Goal: Information Seeking & Learning: Compare options

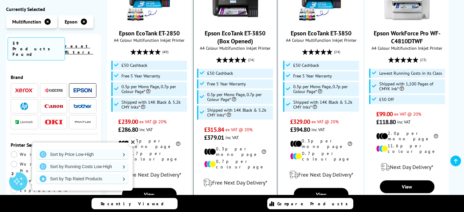
scroll to position [471, 0]
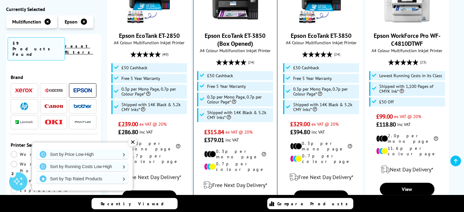
click at [0, 0] on input "Add to Compare" at bounding box center [0, 0] width 0 height 0
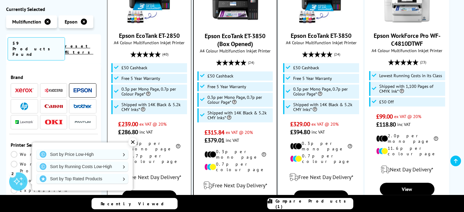
click at [135, 208] on label "Add to Compare" at bounding box center [149, 211] width 37 height 7
click at [0, 0] on input "Add to Compare" at bounding box center [0, 0] width 0 height 0
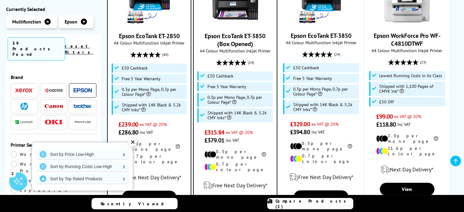
click at [425, 192] on ul "Best Seller Our Experts Recommend 10 In Stock Epson EcoTank ET-5150 A4 Colour M…" at bounding box center [282, 84] width 351 height 767
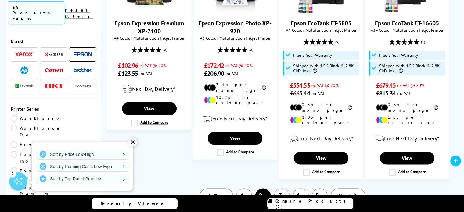
scroll to position [764, 0]
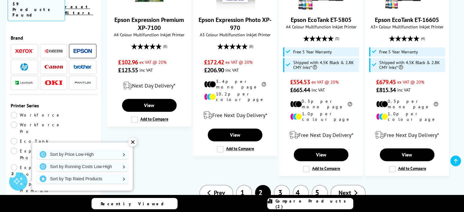
click at [281, 185] on link "3" at bounding box center [282, 193] width 16 height 16
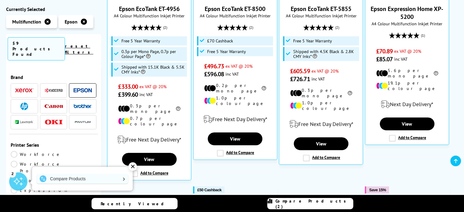
scroll to position [256, 0]
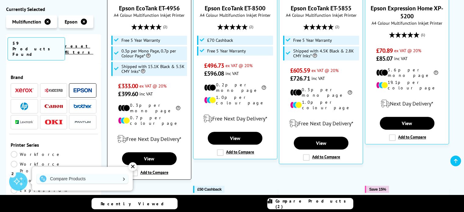
click at [134, 170] on label "Add to Compare" at bounding box center [149, 173] width 37 height 7
click at [0, 0] on input "Add to Compare" at bounding box center [0, 0] width 0 height 0
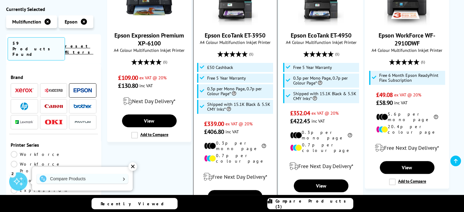
scroll to position [488, 0]
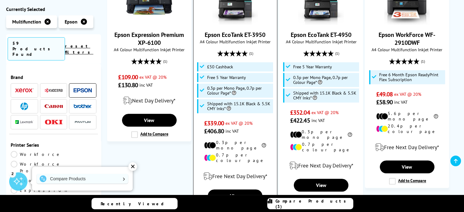
click at [220, 207] on label "Add to Compare" at bounding box center [235, 210] width 37 height 7
click at [0, 0] on input "Add to Compare" at bounding box center [0, 0] width 0 height 0
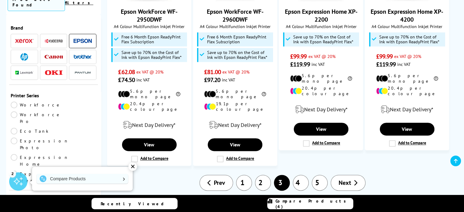
scroll to position [781, 0]
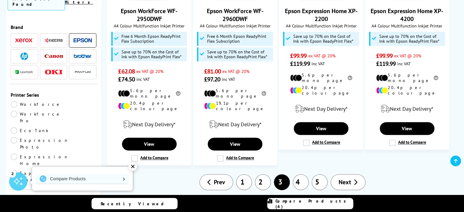
click at [353, 174] on link "Next" at bounding box center [348, 182] width 35 height 16
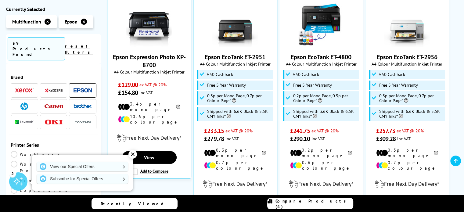
scroll to position [220, 0]
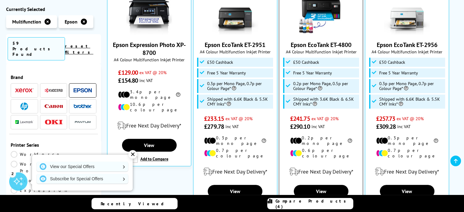
click at [307, 202] on label "Add to Compare" at bounding box center [321, 205] width 37 height 7
click at [0, 0] on input "Add to Compare" at bounding box center [0, 0] width 0 height 0
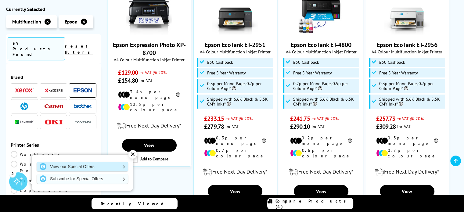
click at [113, 169] on link "View our Special Offers" at bounding box center [82, 167] width 91 height 10
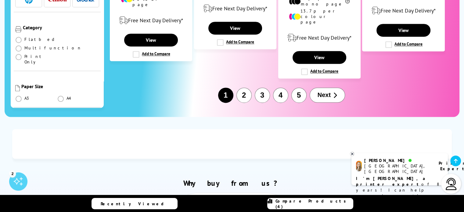
scroll to position [890, 0]
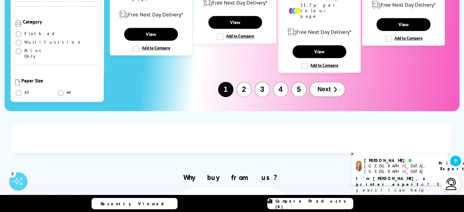
click at [245, 82] on button "2" at bounding box center [243, 89] width 15 height 15
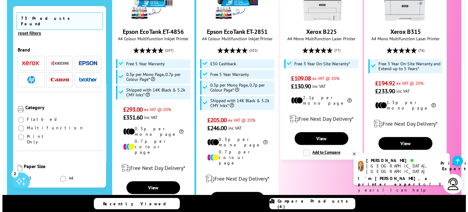
scroll to position [195, 0]
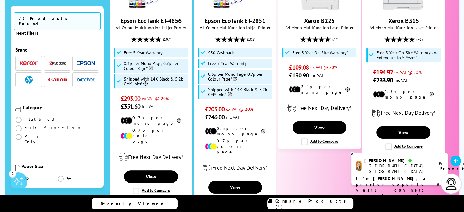
click at [134, 188] on label "Add to Compare" at bounding box center [151, 191] width 37 height 7
click at [0, 0] on input "Add to Compare" at bounding box center [0, 0] width 0 height 0
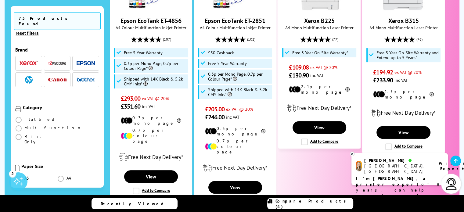
click at [317, 204] on span "Compare Products (4)" at bounding box center [313, 203] width 77 height 11
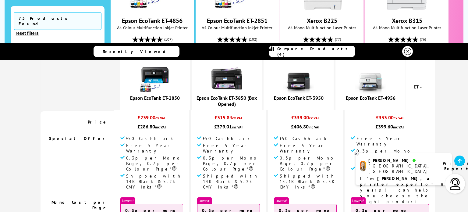
scroll to position [61, 0]
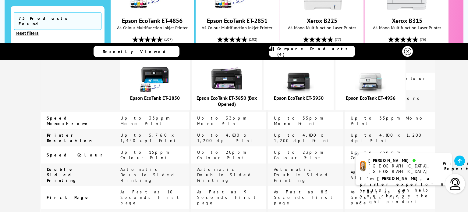
scroll to position [403, 0]
